Goal: Navigation & Orientation: Find specific page/section

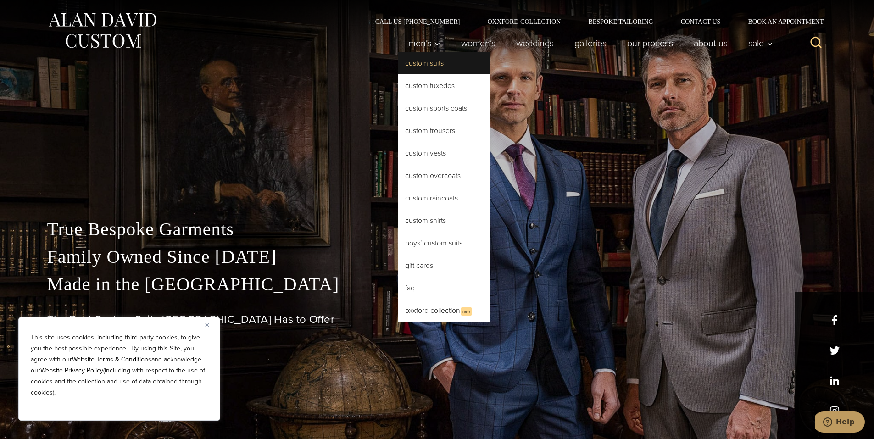
click at [420, 59] on link "Custom Suits" at bounding box center [444, 63] width 92 height 22
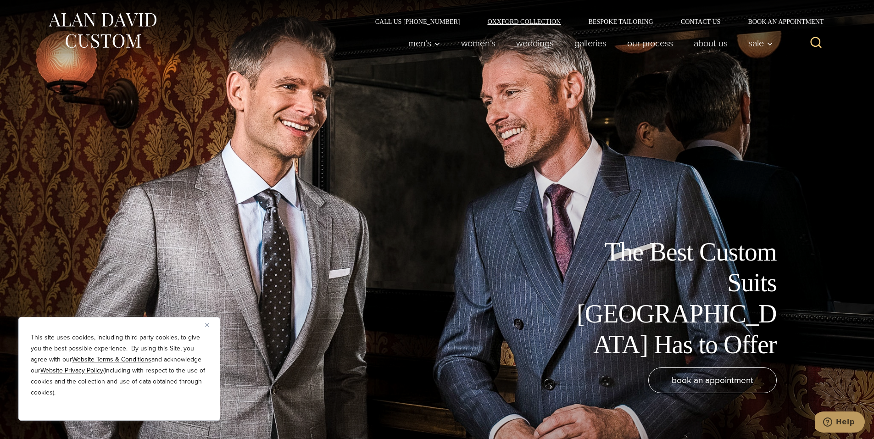
click at [523, 23] on link "Oxxford Collection" at bounding box center [523, 21] width 101 height 6
